Goal: Information Seeking & Learning: Learn about a topic

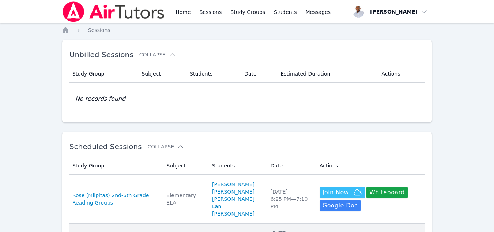
scroll to position [78, 0]
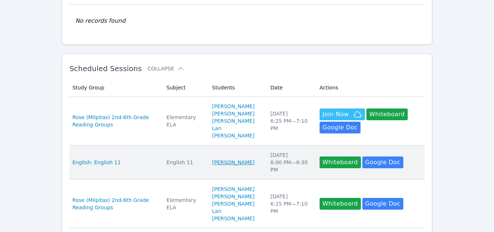
click at [229, 158] on link "[PERSON_NAME]" at bounding box center [233, 161] width 42 height 7
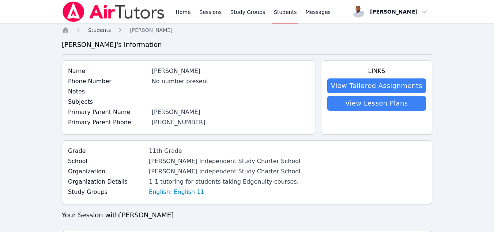
click at [104, 29] on span "Students" at bounding box center [99, 30] width 23 height 6
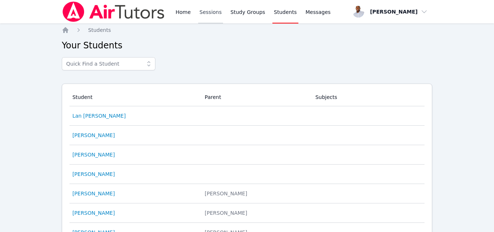
click at [210, 8] on link "Sessions" at bounding box center [210, 11] width 25 height 23
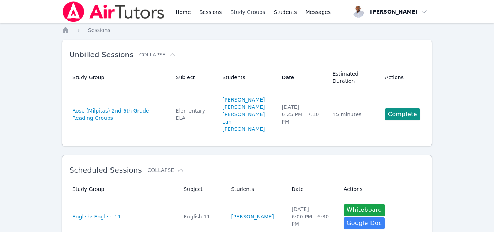
click at [249, 12] on link "Study Groups" at bounding box center [248, 11] width 38 height 23
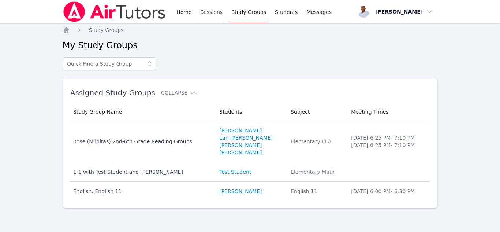
click at [203, 14] on link "Sessions" at bounding box center [211, 11] width 25 height 23
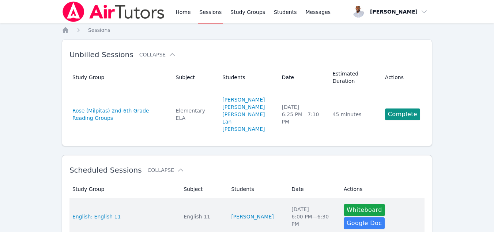
click at [260, 213] on link "[PERSON_NAME]" at bounding box center [252, 216] width 42 height 7
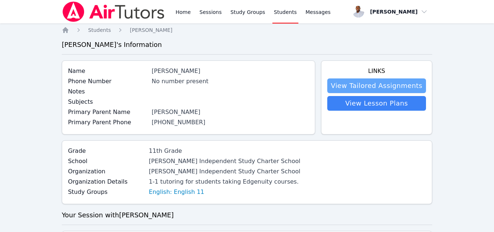
click at [369, 89] on link "View Tailored Assignments" at bounding box center [376, 85] width 99 height 15
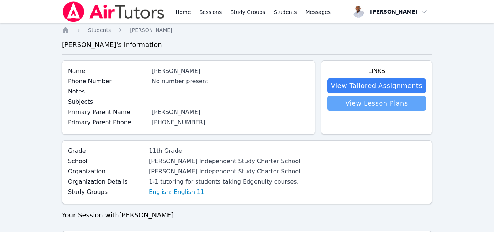
click at [356, 102] on link "View Lesson Plans" at bounding box center [376, 103] width 99 height 15
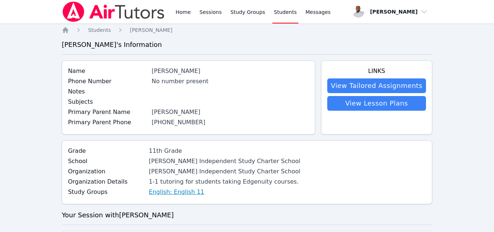
click at [164, 191] on link "English: English 11" at bounding box center [176, 191] width 55 height 9
